Goal: Transaction & Acquisition: Purchase product/service

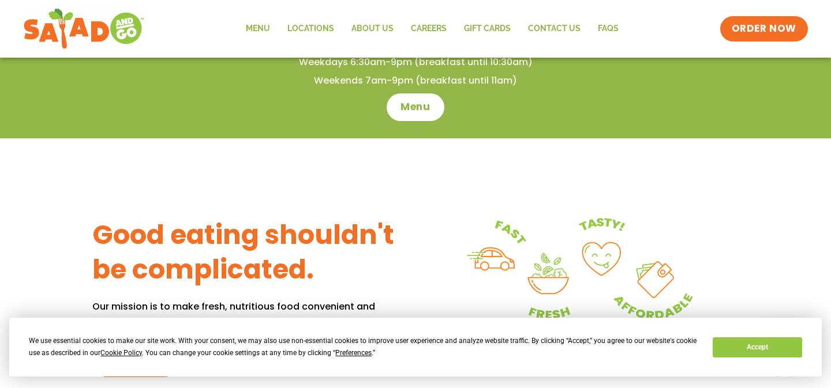
scroll to position [362, 0]
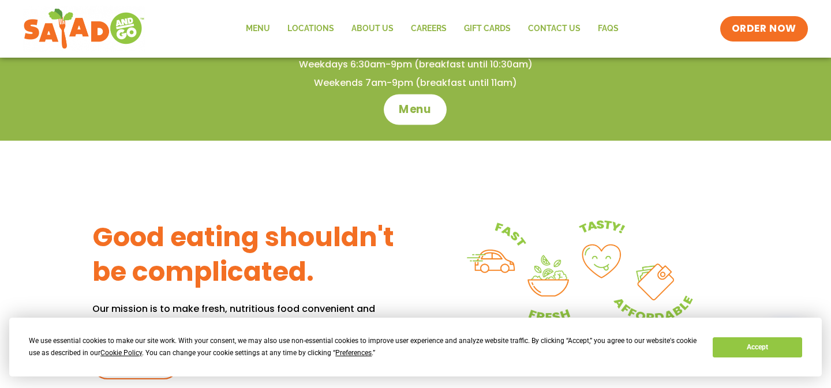
click at [415, 104] on span "Menu" at bounding box center [415, 109] width 33 height 15
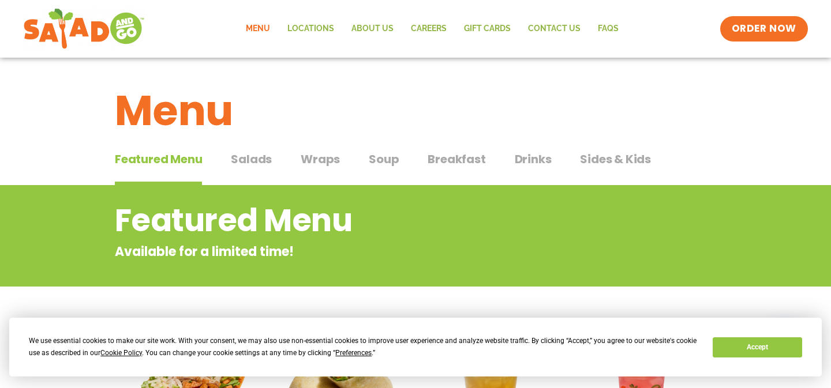
click at [264, 160] on span "Salads" at bounding box center [251, 159] width 41 height 17
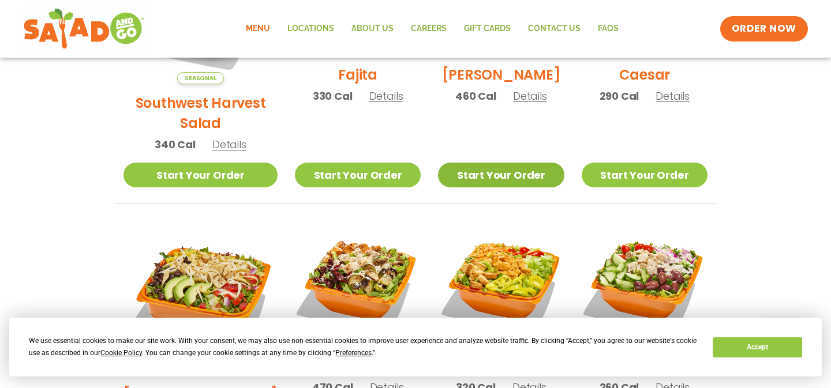
scroll to position [452, 0]
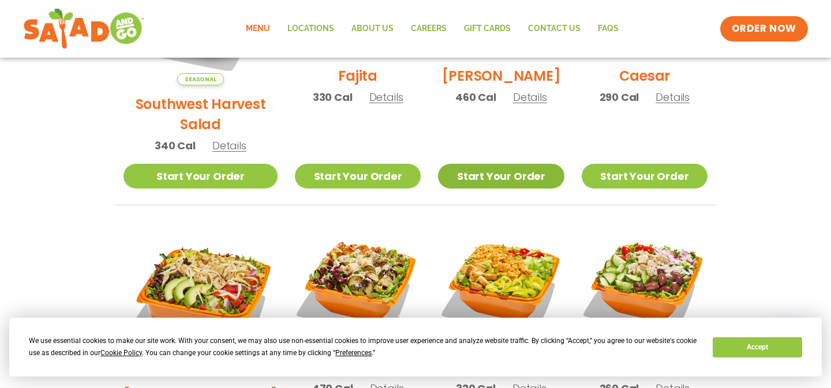
click at [494, 164] on link "Start Your Order" at bounding box center [501, 176] width 126 height 25
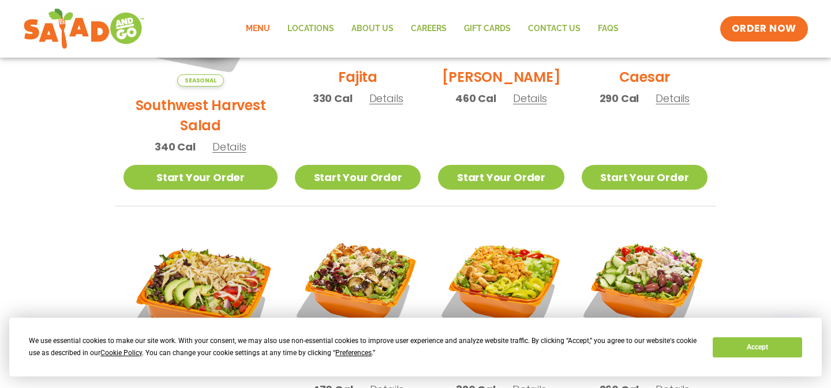
scroll to position [452, 0]
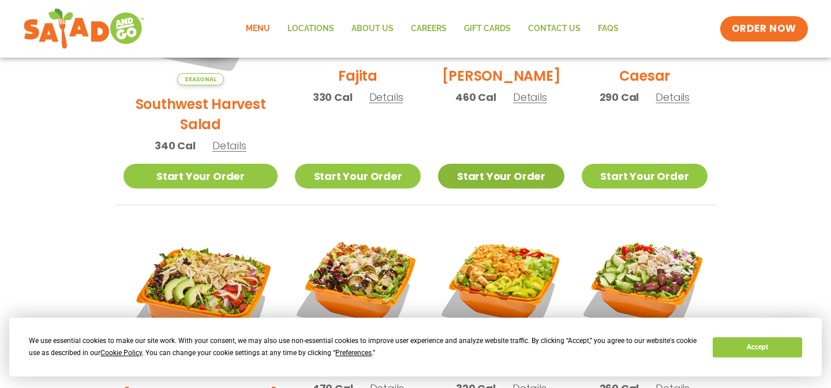
click at [498, 164] on link "Start Your Order" at bounding box center [501, 176] width 126 height 25
